Goal: Task Accomplishment & Management: Complete application form

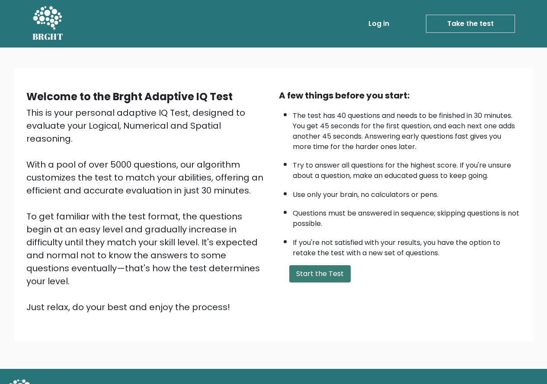
click at [326, 274] on button "Start the Test" at bounding box center [319, 273] width 61 height 17
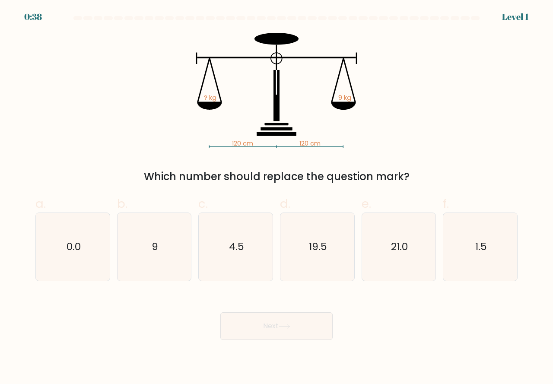
drag, startPoint x: 414, startPoint y: 179, endPoint x: 176, endPoint y: 77, distance: 259.1
click at [176, 77] on div "120 cm 120 cm ? kg 9 kg Which number should replace the question mark?" at bounding box center [276, 109] width 493 height 152
drag, startPoint x: 221, startPoint y: 102, endPoint x: 442, endPoint y: 147, distance: 224.9
click at [442, 147] on div "120 cm 120 cm ? kg 9 kg Which number should replace the question mark?" at bounding box center [276, 109] width 493 height 152
drag, startPoint x: 435, startPoint y: 177, endPoint x: 196, endPoint y: 96, distance: 252.4
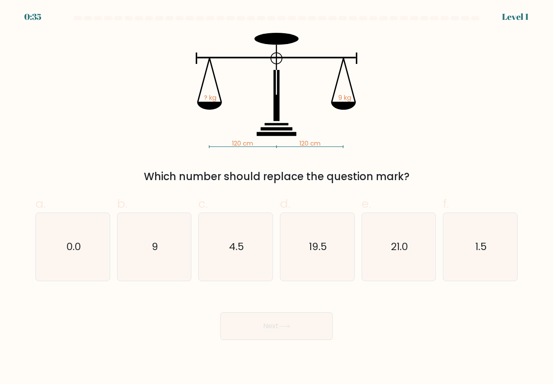
click at [196, 96] on div "120 cm 120 cm ? kg 9 kg Which number should replace the question mark?" at bounding box center [276, 109] width 493 height 152
copy div "? kg 9 kg Which number should replace the question mark?"
click at [159, 260] on icon "9" at bounding box center [155, 247] width 68 height 68
click at [277, 198] on input "b. 9" at bounding box center [277, 195] width 0 height 6
radio input "true"
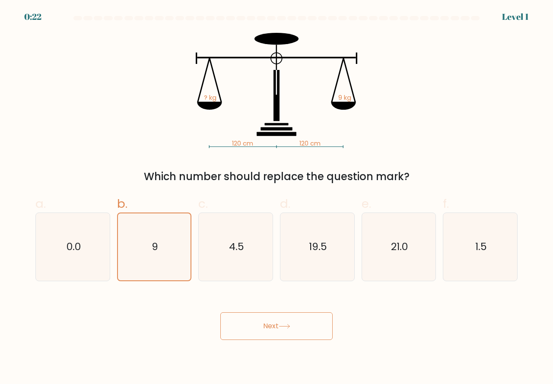
click at [283, 326] on icon at bounding box center [285, 326] width 12 height 5
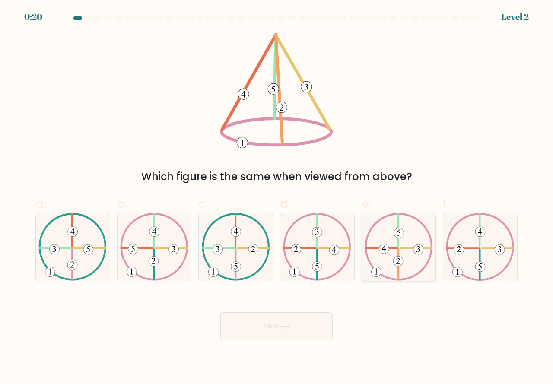
click at [395, 238] on icon at bounding box center [399, 247] width 68 height 68
click at [277, 198] on input "e." at bounding box center [277, 195] width 0 height 6
radio input "true"
click at [315, 320] on button "Next" at bounding box center [277, 327] width 112 height 28
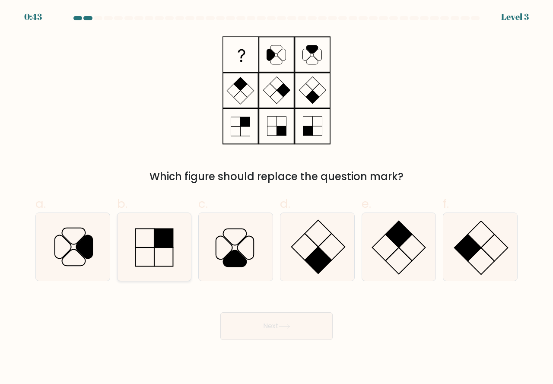
click at [164, 257] on icon at bounding box center [155, 247] width 68 height 68
click at [277, 198] on input "b." at bounding box center [277, 195] width 0 height 6
radio input "true"
click at [287, 320] on button "Next" at bounding box center [277, 327] width 112 height 28
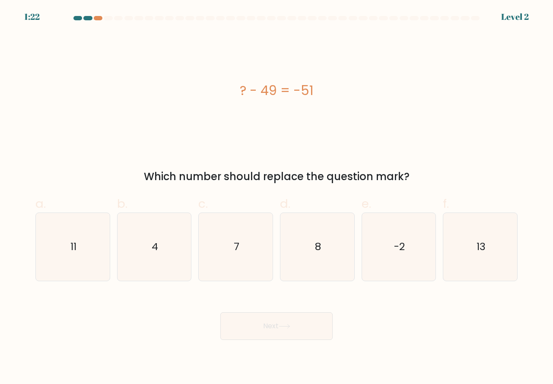
drag, startPoint x: 401, startPoint y: 178, endPoint x: 215, endPoint y: 109, distance: 198.6
click at [215, 109] on div "? - 49 = -51 Which number should replace the question mark?" at bounding box center [276, 109] width 493 height 152
copy div "? - 49 = -51 Which number should replace the question mark?"
click at [404, 262] on icon "-2" at bounding box center [399, 247] width 68 height 68
click at [277, 198] on input "e. -2" at bounding box center [277, 195] width 0 height 6
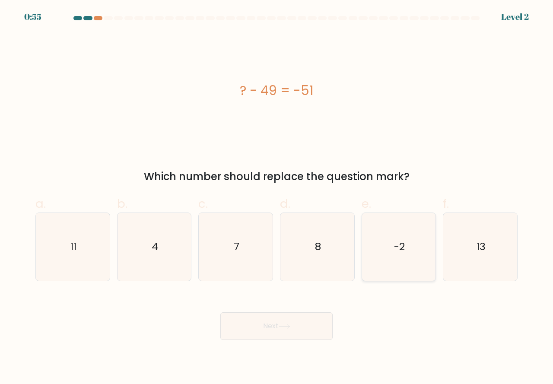
radio input "true"
click at [292, 322] on button "Next" at bounding box center [277, 327] width 112 height 28
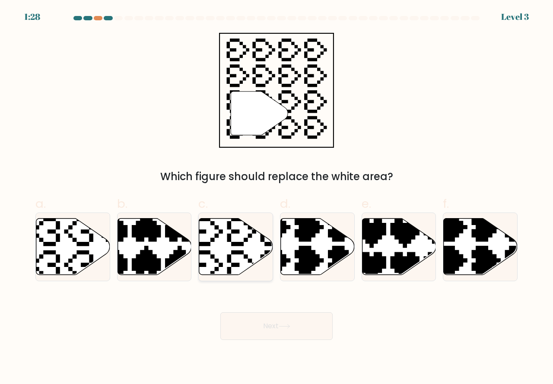
click at [226, 253] on icon at bounding box center [236, 246] width 74 height 57
click at [277, 198] on input "c." at bounding box center [277, 195] width 0 height 6
radio input "true"
click at [306, 321] on button "Next" at bounding box center [277, 327] width 112 height 28
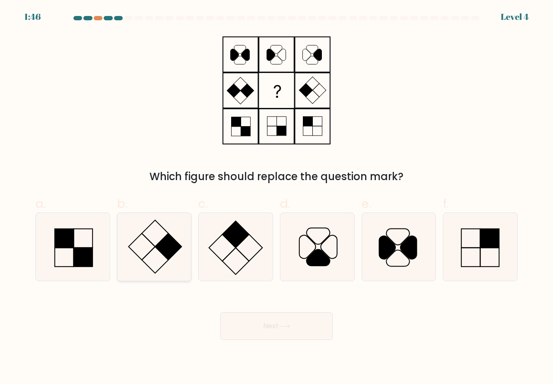
click at [145, 240] on icon at bounding box center [155, 247] width 68 height 68
click at [277, 198] on input "b." at bounding box center [277, 195] width 0 height 6
radio input "true"
click at [276, 327] on button "Next" at bounding box center [277, 327] width 112 height 28
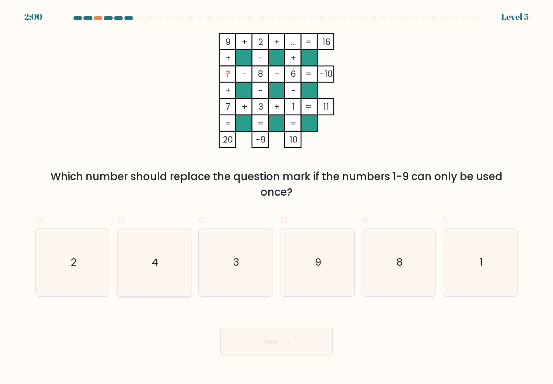
click at [156, 275] on icon "4" at bounding box center [155, 263] width 68 height 68
click at [277, 198] on input "b. 4" at bounding box center [277, 195] width 0 height 6
radio input "true"
click at [311, 341] on button "Next" at bounding box center [277, 342] width 112 height 28
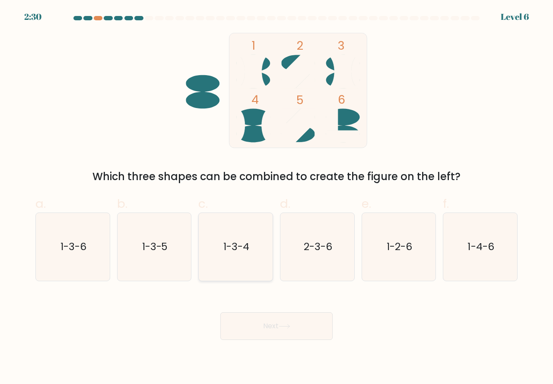
click at [227, 254] on text "1-3-4" at bounding box center [237, 247] width 26 height 14
click at [277, 198] on input "c. 1-3-4" at bounding box center [277, 195] width 0 height 6
radio input "true"
click at [297, 320] on button "Next" at bounding box center [277, 327] width 112 height 28
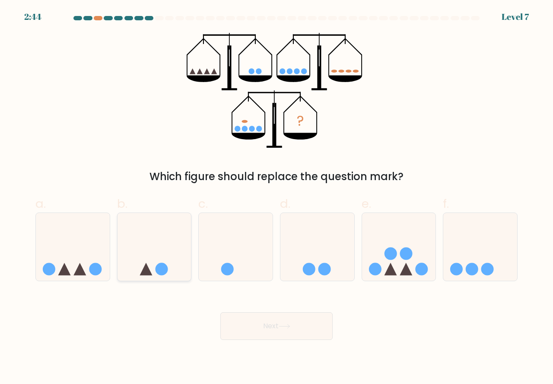
click at [170, 259] on icon at bounding box center [155, 247] width 74 height 61
click at [277, 198] on input "b." at bounding box center [277, 195] width 0 height 6
radio input "true"
click at [300, 332] on button "Next" at bounding box center [277, 327] width 112 height 28
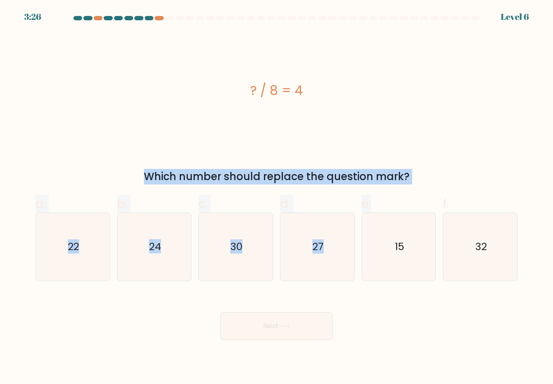
drag, startPoint x: 413, startPoint y: 185, endPoint x: 283, endPoint y: 117, distance: 146.2
click at [256, 101] on form "a." at bounding box center [276, 178] width 553 height 324
click at [410, 140] on div "? / 8 = 4" at bounding box center [276, 90] width 483 height 115
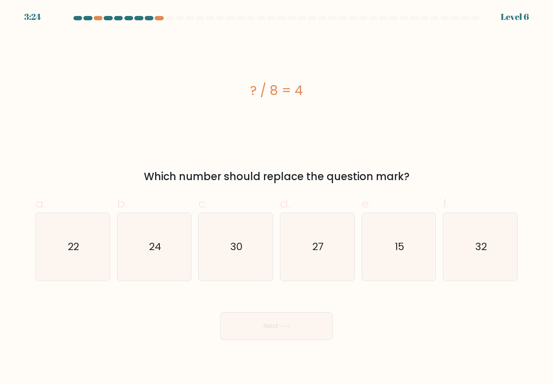
drag, startPoint x: 419, startPoint y: 178, endPoint x: 256, endPoint y: 97, distance: 182.2
click at [252, 93] on div "? / 8 = 4 Which number should replace the question mark?" at bounding box center [276, 109] width 493 height 152
copy div "? / 8 = 4 Which number should replace the question mark?"
click at [485, 245] on text "32" at bounding box center [482, 247] width 12 height 14
click at [277, 198] on input "f. 32" at bounding box center [277, 195] width 0 height 6
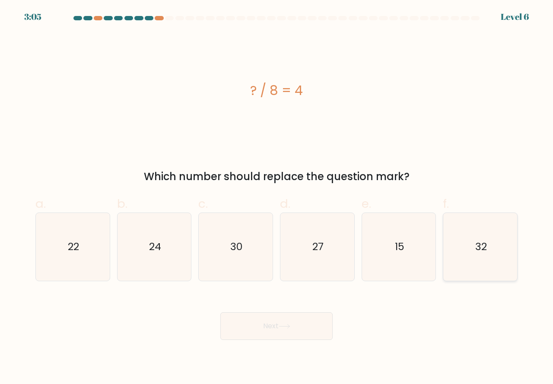
radio input "true"
click at [270, 323] on button "Next" at bounding box center [277, 327] width 112 height 28
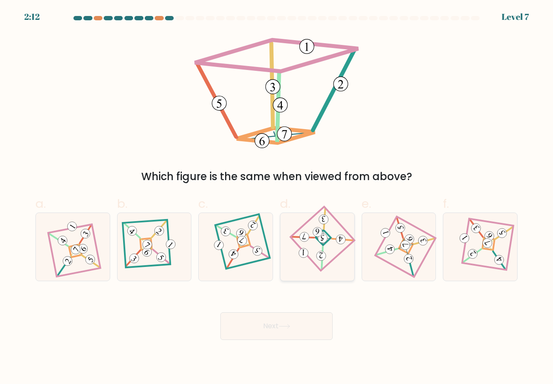
click at [319, 249] on icon at bounding box center [317, 247] width 47 height 54
click at [277, 198] on input "d." at bounding box center [277, 195] width 0 height 6
radio input "true"
click at [313, 319] on button "Next" at bounding box center [277, 327] width 112 height 28
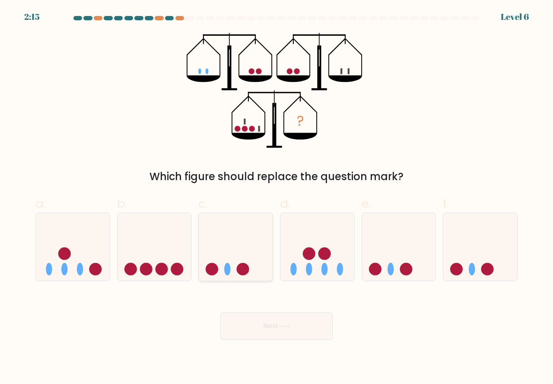
click at [234, 254] on icon at bounding box center [236, 247] width 74 height 61
click at [277, 198] on input "c." at bounding box center [277, 195] width 0 height 6
radio input "true"
click at [265, 326] on button "Next" at bounding box center [277, 327] width 112 height 28
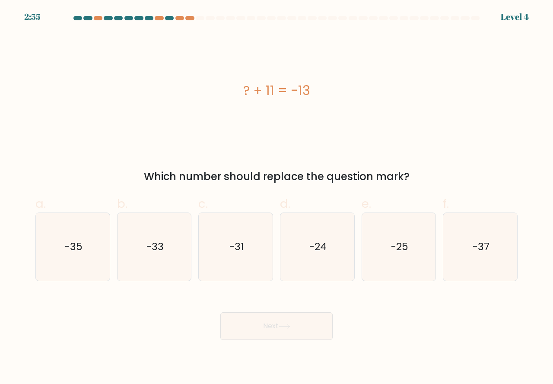
drag, startPoint x: 435, startPoint y: 182, endPoint x: 225, endPoint y: 58, distance: 243.3
click at [225, 58] on div "? + 11 = -13 Which number should replace the question mark?" at bounding box center [276, 109] width 493 height 152
copy div "? + 11 = -13 Which number should replace the question mark?"
click at [296, 254] on icon "-24" at bounding box center [318, 247] width 68 height 68
click at [277, 198] on input "d. -24" at bounding box center [277, 195] width 0 height 6
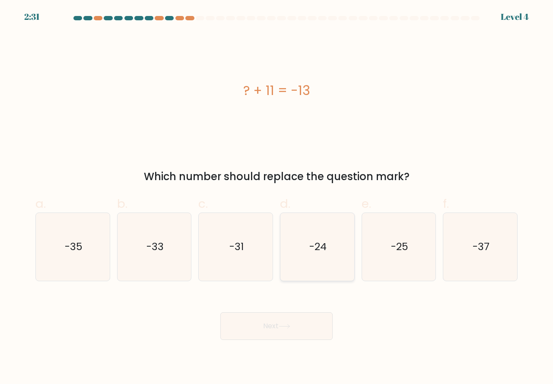
radio input "true"
click at [279, 330] on button "Next" at bounding box center [277, 327] width 112 height 28
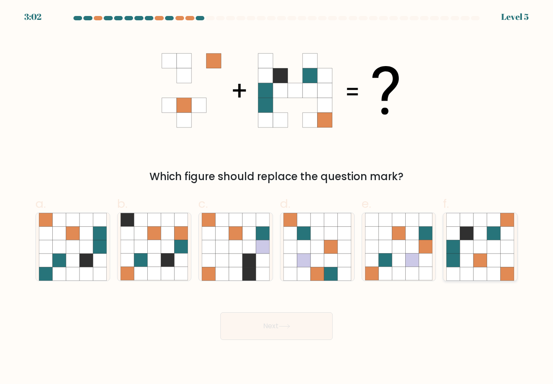
click at [447, 235] on icon at bounding box center [481, 247] width 68 height 68
click at [277, 198] on input "f." at bounding box center [277, 195] width 0 height 6
radio input "true"
click at [282, 319] on button "Next" at bounding box center [277, 327] width 112 height 28
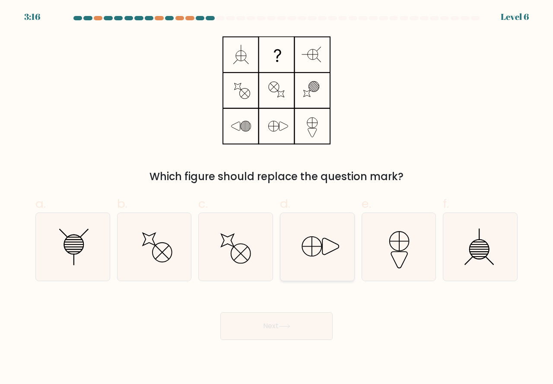
click at [303, 251] on icon at bounding box center [318, 247] width 68 height 68
click at [277, 198] on input "d." at bounding box center [277, 195] width 0 height 6
radio input "true"
click at [313, 325] on button "Next" at bounding box center [277, 327] width 112 height 28
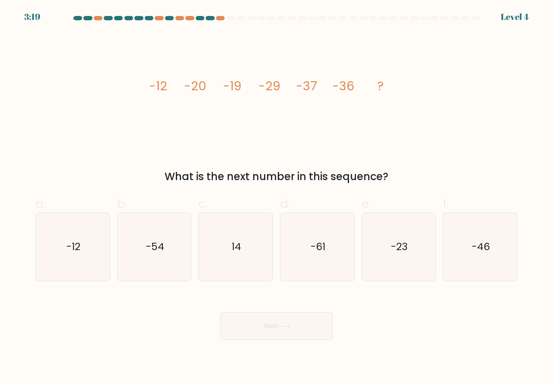
drag, startPoint x: 405, startPoint y: 176, endPoint x: 153, endPoint y: 85, distance: 268.2
click at [153, 85] on div "image/svg+xml -12 -20 -19 -29 -37 -36 ? What is the next number in this sequenc…" at bounding box center [276, 109] width 493 height 152
copy div "12 -20 -19 -29 -37 -36 ? What is the next number in this sequence?"
click at [441, 168] on div "image/svg+xml -12 -20 -19 -29 -37 -36 ? What is the next number in this sequenc…" at bounding box center [276, 109] width 493 height 152
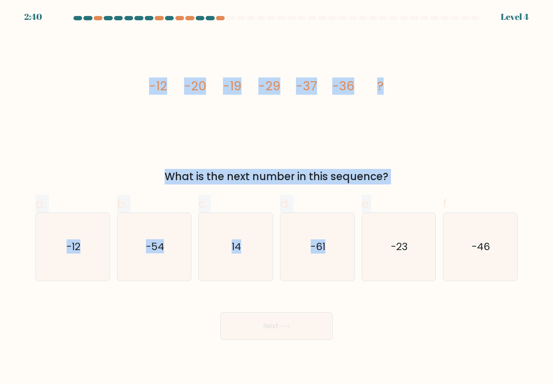
drag, startPoint x: 410, startPoint y: 187, endPoint x: 166, endPoint y: 86, distance: 264.7
click at [135, 81] on form at bounding box center [276, 178] width 553 height 324
click at [342, 108] on icon "image/svg+xml -12 -20 -19 -29 -37 -36 ?" at bounding box center [276, 90] width 259 height 115
click at [419, 146] on div "image/svg+xml -12 -20 -19 -29 -37 -36 ? What is the next number in this sequenc…" at bounding box center [276, 109] width 493 height 152
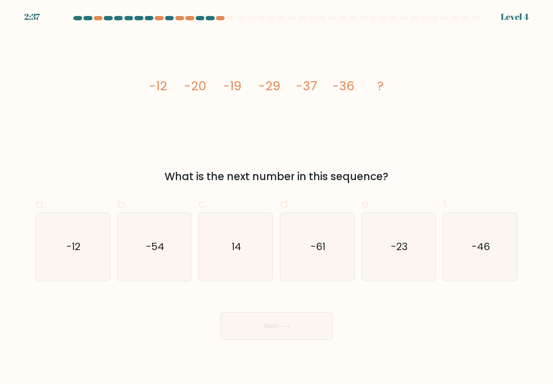
drag, startPoint x: 394, startPoint y: 173, endPoint x: 143, endPoint y: 100, distance: 261.3
click at [143, 100] on div "image/svg+xml -12 -20 -19 -29 -37 -36 ? What is the next number in this sequenc…" at bounding box center [276, 109] width 493 height 152
copy div "-12 -20 -19 -29 -37 -36 ? What is the next number in this sequence?"
click at [458, 242] on icon "-46" at bounding box center [481, 247] width 68 height 68
click at [277, 198] on input "f. -46" at bounding box center [277, 195] width 0 height 6
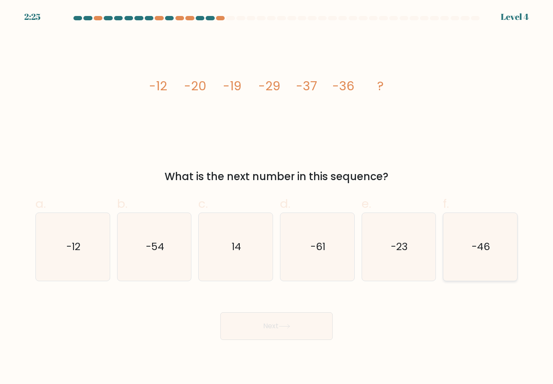
radio input "true"
click at [286, 325] on icon at bounding box center [285, 326] width 12 height 5
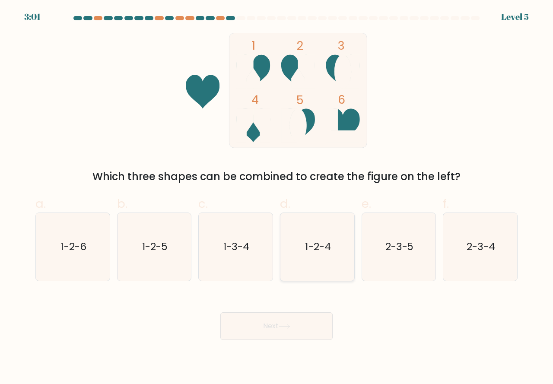
click at [334, 267] on icon "1-2-4" at bounding box center [318, 247] width 68 height 68
click at [277, 198] on input "d. 1-2-4" at bounding box center [277, 195] width 0 height 6
radio input "true"
click at [294, 326] on button "Next" at bounding box center [277, 327] width 112 height 28
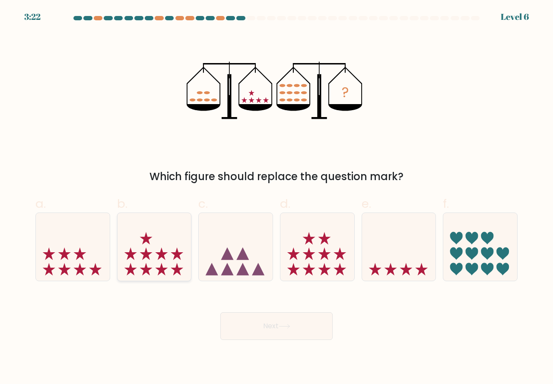
click at [166, 249] on icon at bounding box center [155, 247] width 74 height 61
click at [277, 198] on input "b." at bounding box center [277, 195] width 0 height 6
radio input "true"
click at [280, 329] on button "Next" at bounding box center [277, 327] width 112 height 28
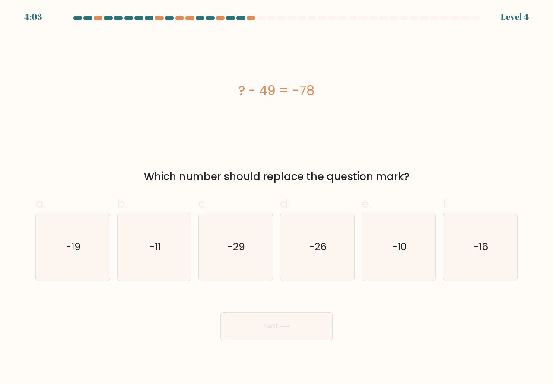
drag, startPoint x: 418, startPoint y: 180, endPoint x: 227, endPoint y: 99, distance: 207.1
click at [227, 99] on div "? - 49 = -78 Which number should replace the question mark?" at bounding box center [276, 109] width 493 height 152
copy div "? - 49 = -78 Which number should replace the question mark?"
click at [227, 258] on icon "-29" at bounding box center [236, 247] width 68 height 68
click at [277, 198] on input "c. -29" at bounding box center [277, 195] width 0 height 6
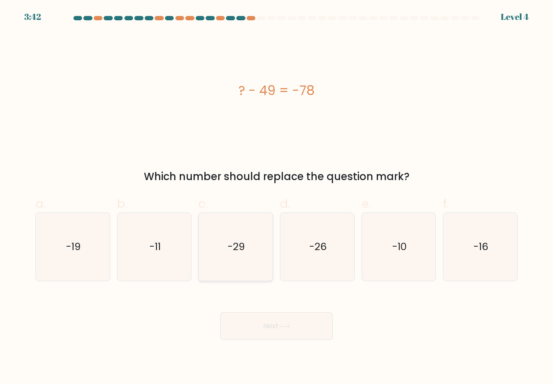
radio input "true"
click at [304, 332] on button "Next" at bounding box center [277, 327] width 112 height 28
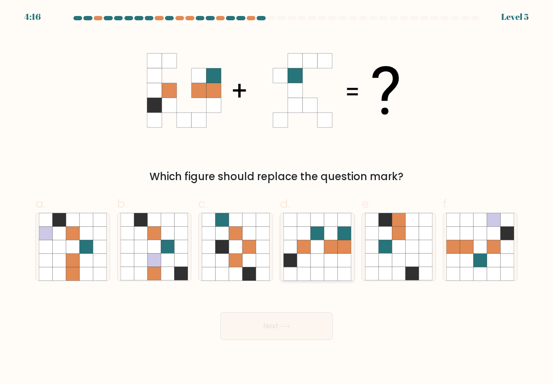
click at [327, 270] on icon at bounding box center [330, 273] width 13 height 13
click at [277, 198] on input "d." at bounding box center [277, 195] width 0 height 6
radio input "true"
click at [293, 334] on button "Next" at bounding box center [277, 327] width 112 height 28
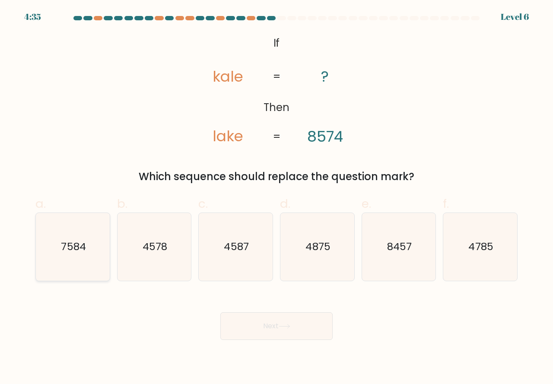
click at [98, 240] on icon "7584" at bounding box center [73, 247] width 68 height 68
click at [277, 198] on input "a. 7584" at bounding box center [277, 195] width 0 height 6
radio input "true"
click at [285, 324] on icon at bounding box center [285, 326] width 12 height 5
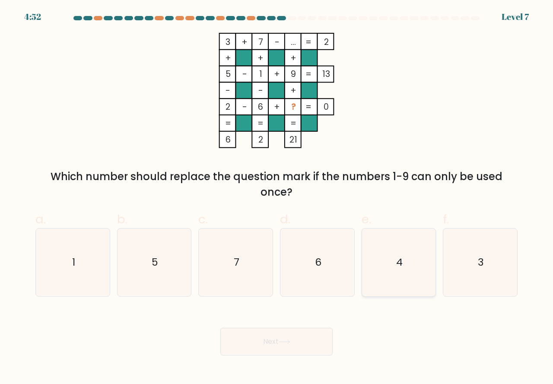
click at [381, 266] on icon "4" at bounding box center [399, 263] width 68 height 68
click at [277, 198] on input "e. 4" at bounding box center [277, 195] width 0 height 6
radio input "true"
click at [305, 333] on button "Next" at bounding box center [277, 342] width 112 height 28
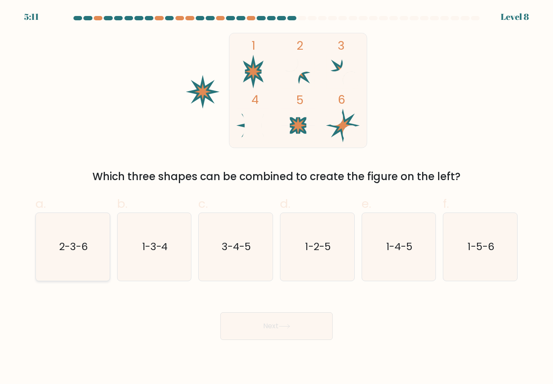
click at [76, 261] on icon "2-3-6" at bounding box center [73, 247] width 68 height 68
click at [277, 198] on input "a. 2-3-6" at bounding box center [277, 195] width 0 height 6
radio input "true"
click at [256, 326] on button "Next" at bounding box center [277, 327] width 112 height 28
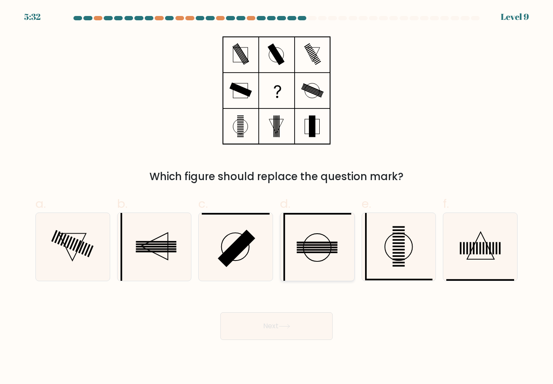
click at [321, 258] on icon at bounding box center [318, 247] width 68 height 68
click at [277, 198] on input "d." at bounding box center [277, 195] width 0 height 6
radio input "true"
click at [302, 330] on button "Next" at bounding box center [277, 327] width 112 height 28
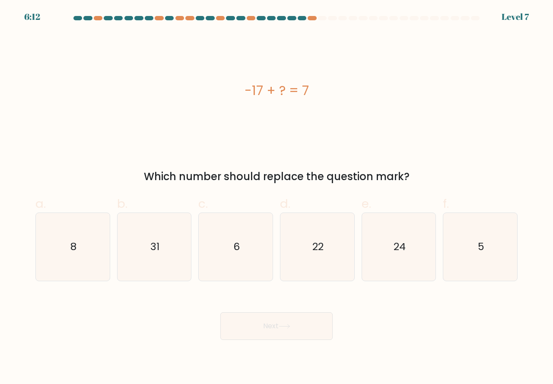
drag, startPoint x: 411, startPoint y: 177, endPoint x: 244, endPoint y: 79, distance: 193.9
click at [244, 79] on div "-17 + ? = 7 Which number should replace the question mark?" at bounding box center [276, 109] width 493 height 152
copy div "-17 + ? = 7 Which number should replace the question mark?"
click at [395, 253] on text "24" at bounding box center [400, 247] width 12 height 14
click at [277, 198] on input "e. 24" at bounding box center [277, 195] width 0 height 6
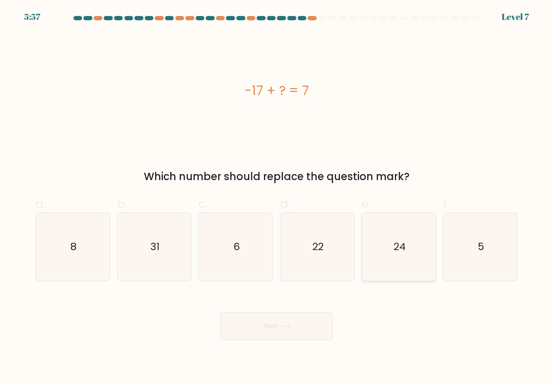
radio input "true"
click at [276, 325] on button "Next" at bounding box center [277, 327] width 112 height 28
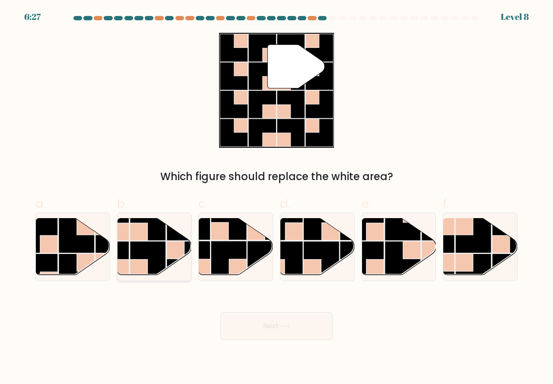
click at [159, 246] on rect at bounding box center [148, 259] width 36 height 36
click at [277, 198] on input "b." at bounding box center [277, 195] width 0 height 6
radio input "true"
click at [275, 332] on button "Next" at bounding box center [277, 327] width 112 height 28
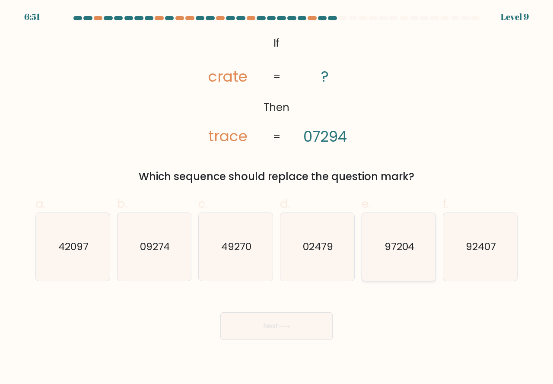
click at [374, 237] on icon "97204" at bounding box center [399, 247] width 68 height 68
click at [277, 198] on input "e. 97204" at bounding box center [277, 195] width 0 height 6
radio input "true"
click at [269, 327] on button "Next" at bounding box center [277, 327] width 112 height 28
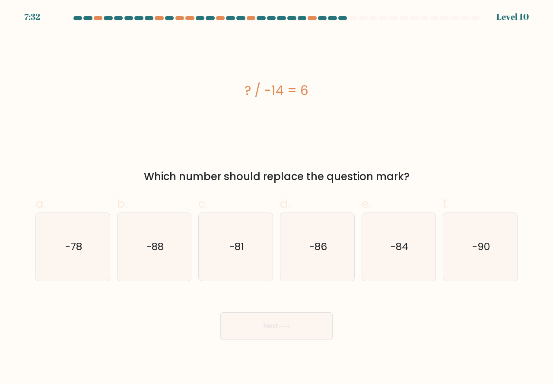
drag, startPoint x: 412, startPoint y: 179, endPoint x: 257, endPoint y: 94, distance: 176.9
click at [221, 91] on div "? / -14 = 6 Which number should replace the question mark?" at bounding box center [276, 109] width 493 height 152
copy div "? / -14 = 6 Which number should replace the question mark?"
click at [393, 256] on icon "-84" at bounding box center [399, 247] width 68 height 68
click at [277, 198] on input "e. -84" at bounding box center [277, 195] width 0 height 6
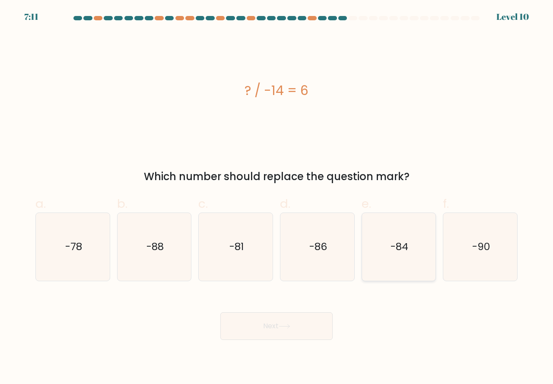
radio input "true"
click at [288, 319] on button "Next" at bounding box center [277, 327] width 112 height 28
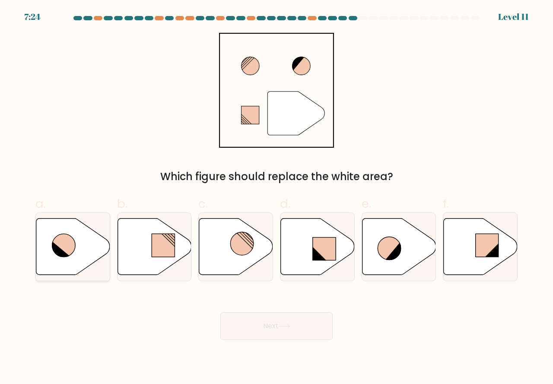
click at [64, 259] on icon at bounding box center [73, 246] width 74 height 57
click at [277, 198] on input "a." at bounding box center [277, 195] width 0 height 6
radio input "true"
click at [299, 328] on button "Next" at bounding box center [277, 327] width 112 height 28
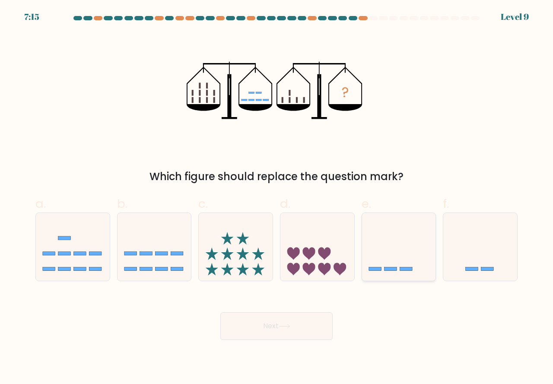
click at [395, 231] on icon at bounding box center [399, 247] width 74 height 61
click at [277, 198] on input "e." at bounding box center [277, 195] width 0 height 6
radio input "true"
click at [284, 323] on button "Next" at bounding box center [277, 327] width 112 height 28
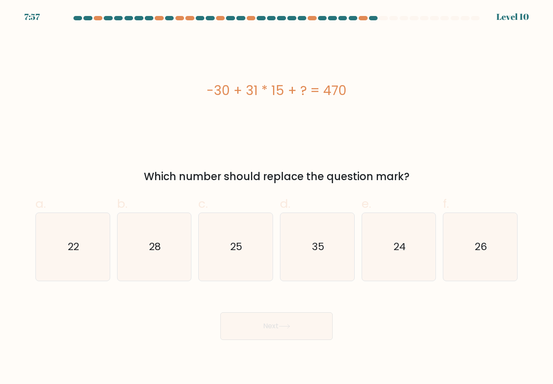
drag, startPoint x: 441, startPoint y: 177, endPoint x: 190, endPoint y: 104, distance: 261.1
click at [190, 104] on div "-30 + 31 * 15 + ? = 470 Which number should replace the question mark?" at bounding box center [276, 109] width 493 height 152
copy div "-30 + 31 * 15 + ? = 470 Which number should replace the question mark?"
click at [335, 248] on icon "35" at bounding box center [318, 247] width 68 height 68
click at [277, 198] on input "d. 35" at bounding box center [277, 195] width 0 height 6
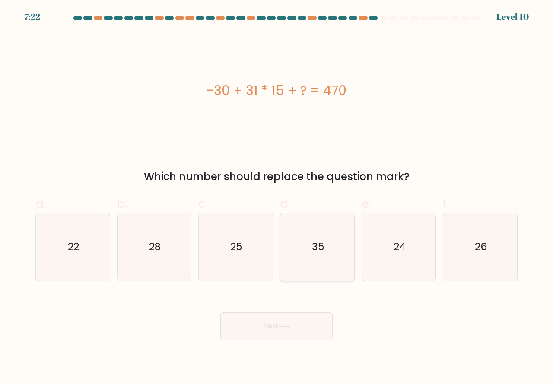
radio input "true"
click at [290, 330] on button "Next" at bounding box center [277, 327] width 112 height 28
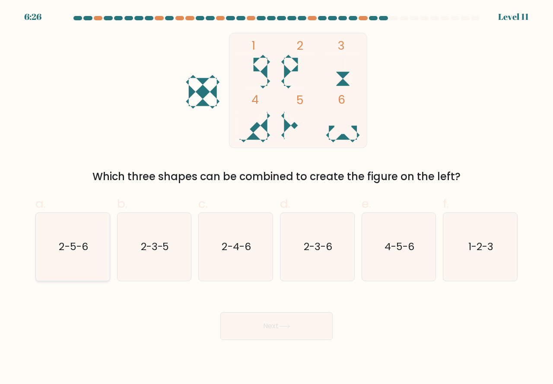
click at [99, 264] on icon "2-5-6" at bounding box center [73, 247] width 68 height 68
click at [277, 198] on input "a. 2-5-6" at bounding box center [277, 195] width 0 height 6
radio input "true"
click at [481, 246] on text "1-2-3" at bounding box center [481, 247] width 25 height 14
click at [277, 198] on input "f. 1-2-3" at bounding box center [277, 195] width 0 height 6
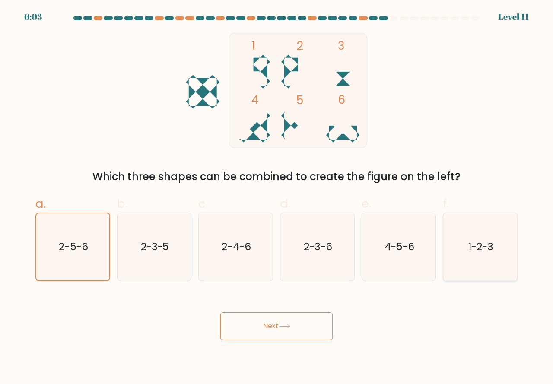
radio input "true"
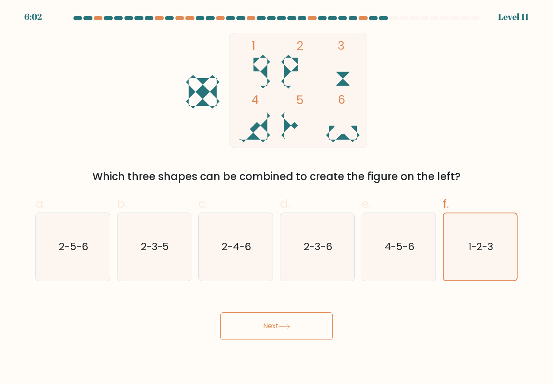
click at [296, 326] on button "Next" at bounding box center [277, 327] width 112 height 28
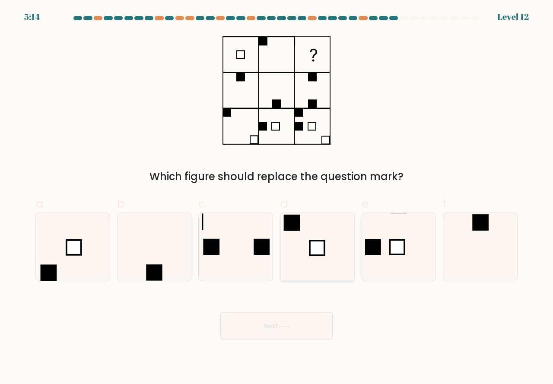
click at [345, 261] on icon at bounding box center [318, 247] width 68 height 68
click at [277, 198] on input "d." at bounding box center [277, 195] width 0 height 6
radio input "true"
click at [313, 326] on button "Next" at bounding box center [277, 327] width 112 height 28
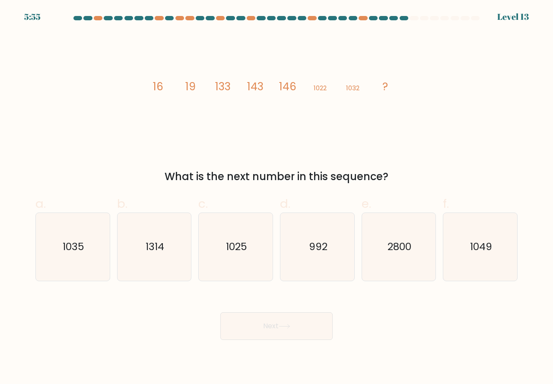
drag, startPoint x: 403, startPoint y: 181, endPoint x: 132, endPoint y: 83, distance: 288.6
click at [132, 83] on div "image/svg+xml 16 19 133 143 146 1022 1032 ? What is the next number in this seq…" at bounding box center [276, 109] width 493 height 152
click at [94, 259] on icon "1035" at bounding box center [73, 247] width 68 height 68
click at [277, 198] on input "a. 1035" at bounding box center [277, 195] width 0 height 6
radio input "true"
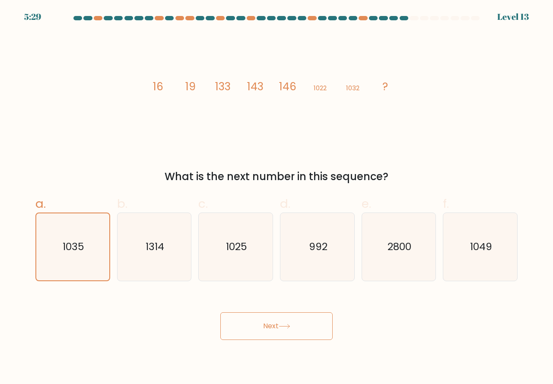
click at [278, 321] on button "Next" at bounding box center [277, 327] width 112 height 28
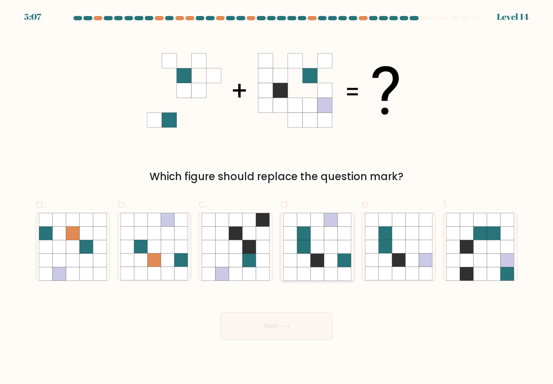
click at [330, 254] on icon at bounding box center [330, 260] width 13 height 13
click at [277, 198] on input "d." at bounding box center [277, 195] width 0 height 6
radio input "true"
click at [294, 318] on button "Next" at bounding box center [277, 327] width 112 height 28
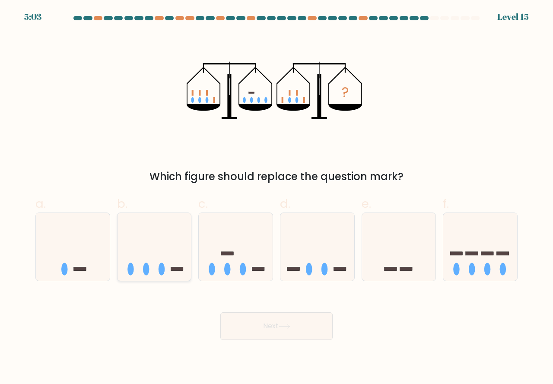
click at [152, 275] on icon at bounding box center [155, 247] width 74 height 61
click at [277, 198] on input "b." at bounding box center [277, 195] width 0 height 6
radio input "true"
click at [299, 333] on button "Next" at bounding box center [277, 327] width 112 height 28
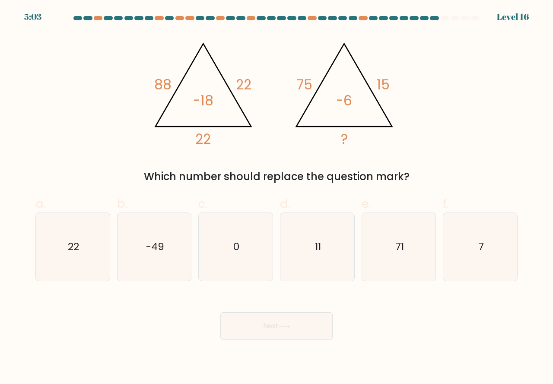
drag, startPoint x: 387, startPoint y: 174, endPoint x: 149, endPoint y: 89, distance: 252.2
click at [149, 89] on div "@import url('https://fonts.googleapis.com/css?family=Abril+Fatface:400,100,100i…" at bounding box center [276, 109] width 493 height 152
click at [337, 263] on icon "11" at bounding box center [318, 247] width 68 height 68
click at [277, 198] on input "d. 11" at bounding box center [277, 195] width 0 height 6
radio input "true"
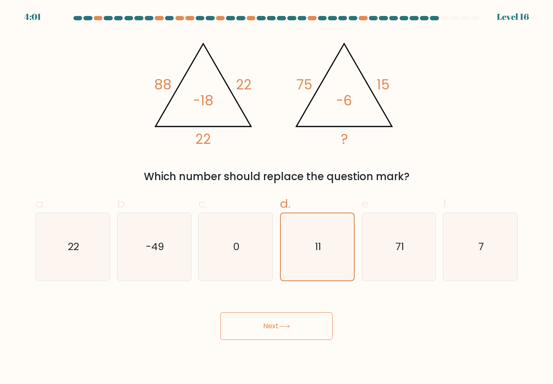
click at [298, 330] on button "Next" at bounding box center [277, 327] width 112 height 28
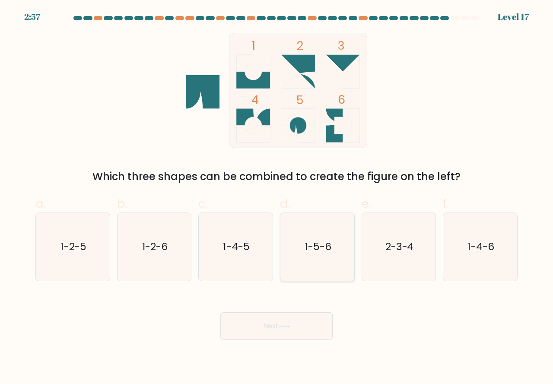
click at [301, 279] on icon "1-5-6" at bounding box center [318, 247] width 68 height 68
click at [277, 198] on input "d. 1-5-6" at bounding box center [277, 195] width 0 height 6
radio input "true"
click at [298, 326] on button "Next" at bounding box center [277, 327] width 112 height 28
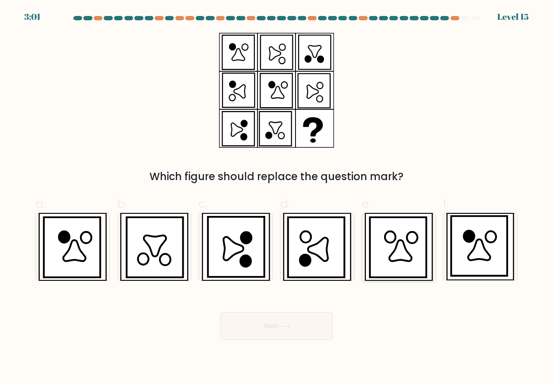
click at [383, 253] on icon at bounding box center [398, 248] width 56 height 60
click at [277, 198] on input "e." at bounding box center [277, 195] width 0 height 6
radio input "true"
click at [303, 330] on button "Next" at bounding box center [277, 327] width 112 height 28
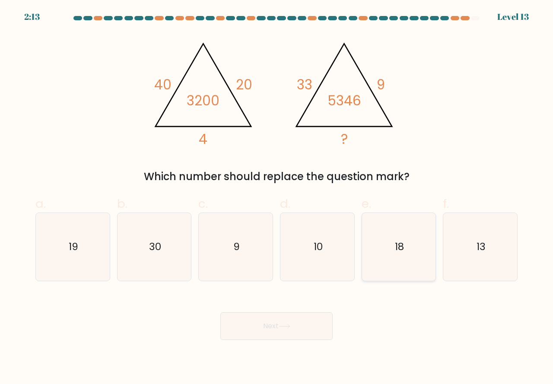
click at [394, 240] on icon "18" at bounding box center [399, 247] width 68 height 68
click at [277, 198] on input "e. 18" at bounding box center [277, 195] width 0 height 6
radio input "true"
click at [274, 333] on button "Next" at bounding box center [277, 327] width 112 height 28
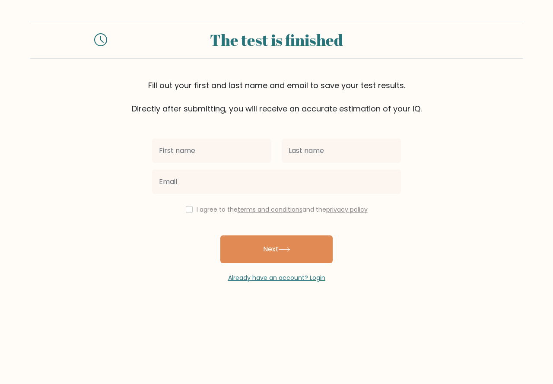
click at [211, 150] on input "text" at bounding box center [211, 151] width 119 height 24
type input "bev"
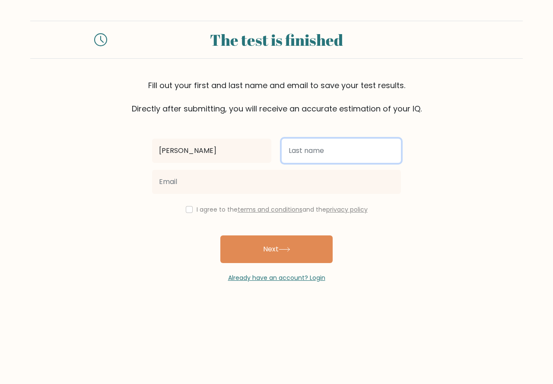
click at [357, 144] on input "text" at bounding box center [341, 151] width 119 height 24
type input "maquinto"
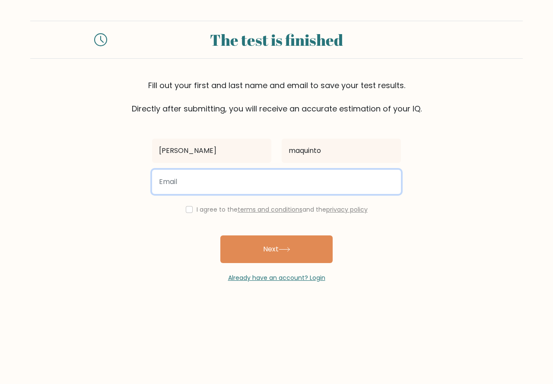
click at [311, 180] on input "email" at bounding box center [276, 182] width 249 height 24
type input "maquintobev@gmail.com"
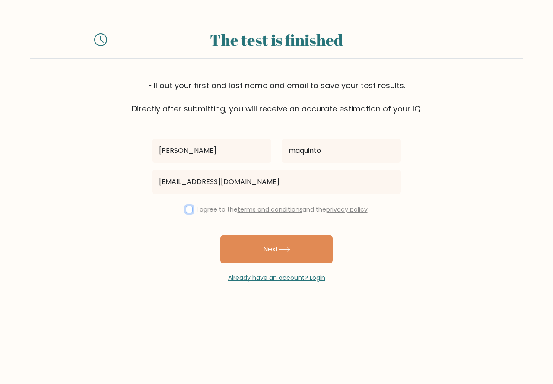
click at [192, 212] on input "checkbox" at bounding box center [189, 209] width 7 height 7
checkbox input "true"
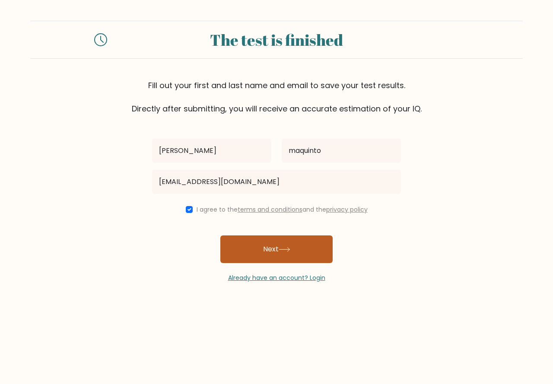
click at [256, 240] on button "Next" at bounding box center [277, 250] width 112 height 28
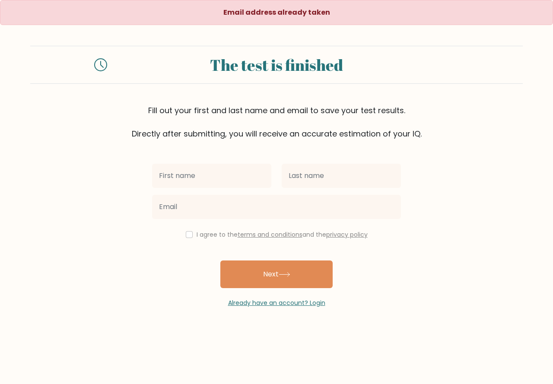
click at [199, 176] on input "text" at bounding box center [211, 176] width 119 height 24
type input "[PERSON_NAME]"
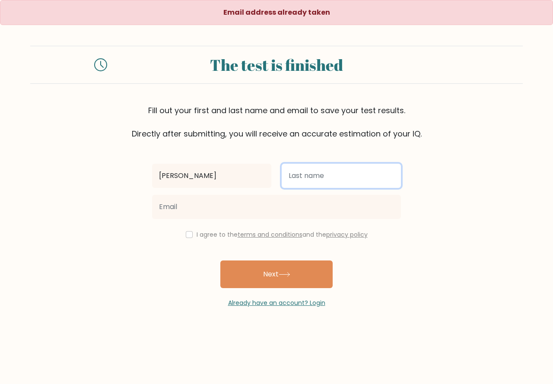
click at [343, 179] on input "text" at bounding box center [341, 176] width 119 height 24
type input "maquinto"
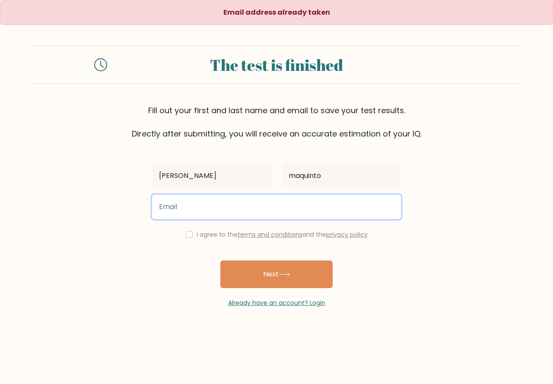
click at [329, 202] on input "email" at bounding box center [276, 207] width 249 height 24
click at [253, 210] on input "email" at bounding box center [276, 207] width 249 height 24
paste input "beverly211maquinto@gmail.com"
type input "beverly211maquinto@gmail.com"
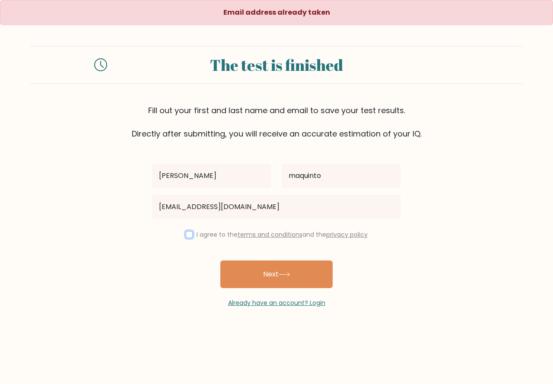
click at [186, 233] on input "checkbox" at bounding box center [189, 234] width 7 height 7
checkbox input "true"
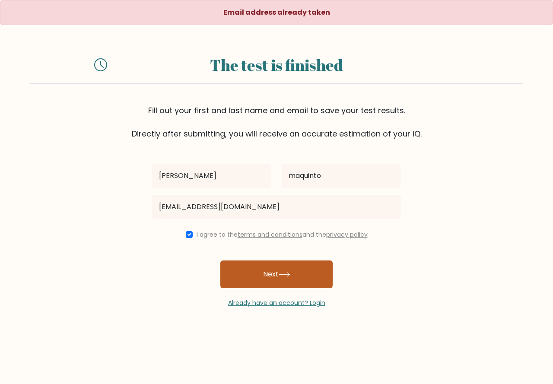
click at [296, 281] on button "Next" at bounding box center [277, 275] width 112 height 28
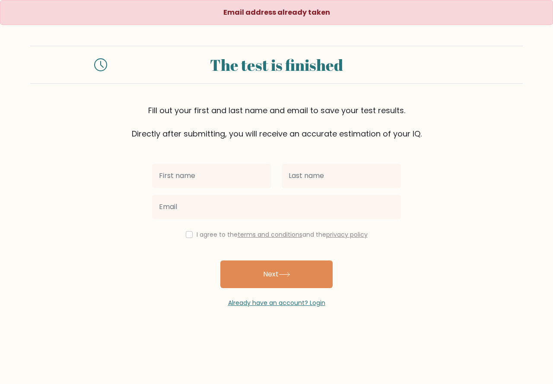
click at [211, 176] on input "text" at bounding box center [211, 176] width 119 height 24
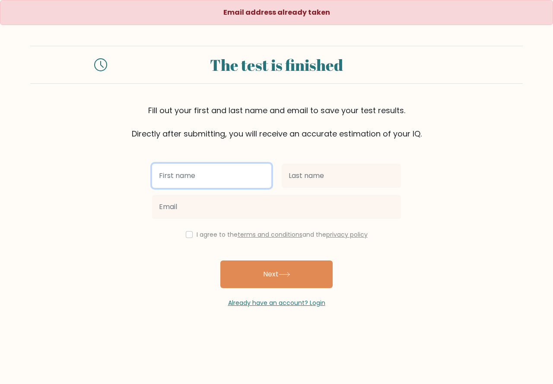
click at [232, 174] on input "text" at bounding box center [211, 176] width 119 height 24
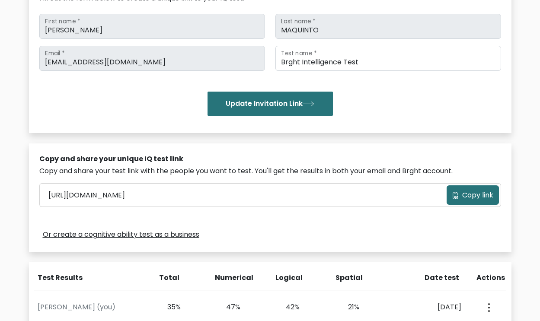
scroll to position [269, 0]
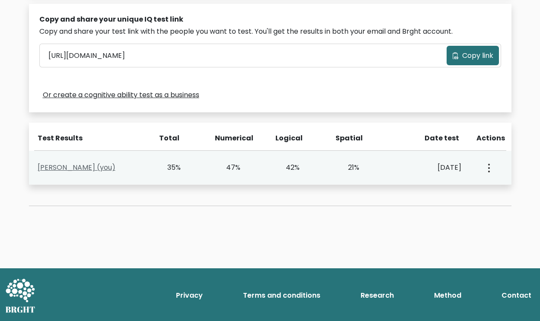
click at [102, 168] on link "[PERSON_NAME] (you)" at bounding box center [77, 168] width 78 height 10
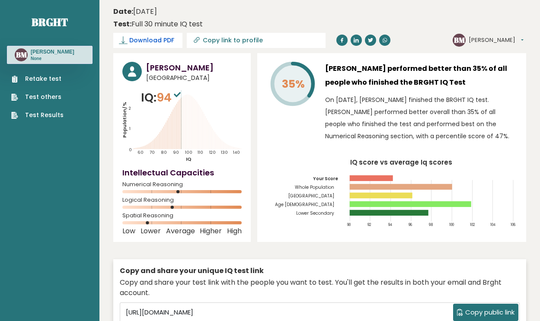
click at [174, 36] on span "Download PDF" at bounding box center [151, 40] width 45 height 9
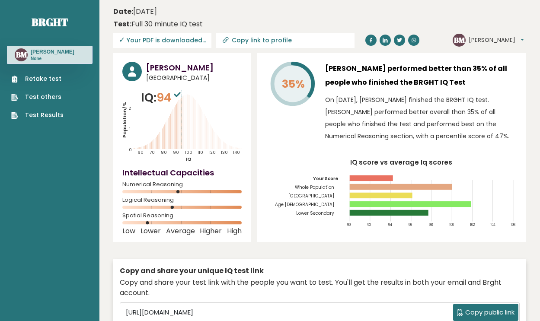
click at [211, 33] on span "✓ Your PDF is downloaded..." at bounding box center [162, 40] width 98 height 15
